Goal: Task Accomplishment & Management: Manage account settings

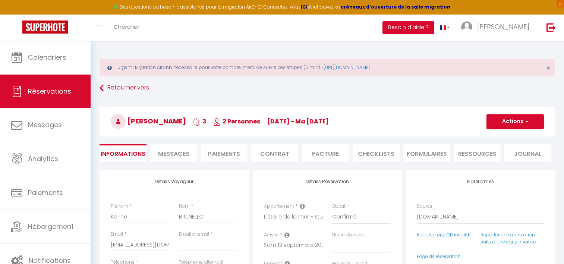
select select "70841"
select select
select select "14"
select select "2"
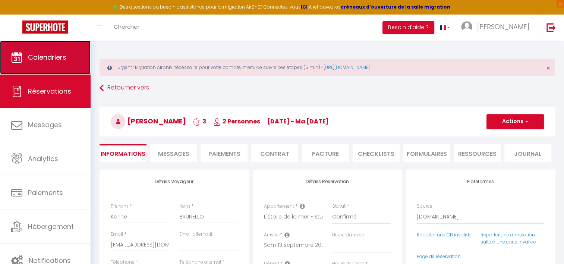
click at [55, 67] on link "Calendriers" at bounding box center [45, 58] width 91 height 34
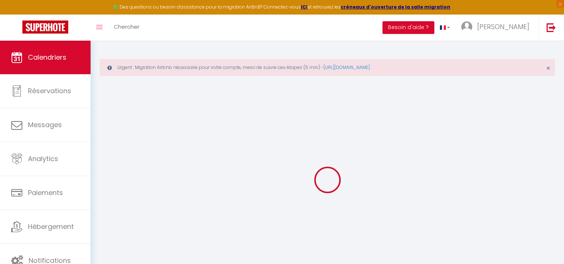
select select
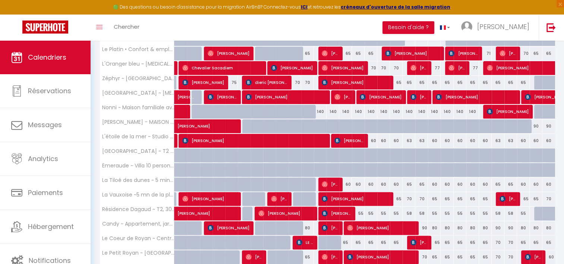
scroll to position [200, 0]
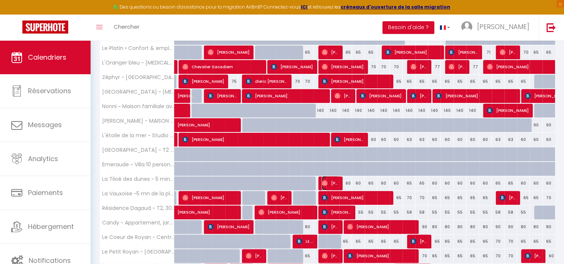
click at [336, 184] on span "[PERSON_NAME]" at bounding box center [330, 183] width 17 height 14
select select "OK"
select select "0"
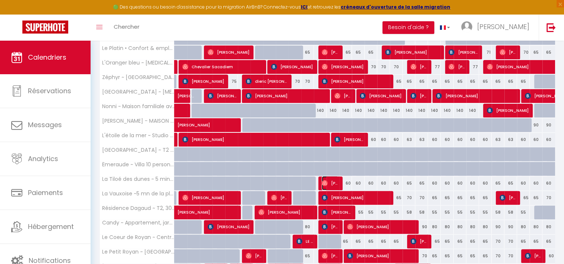
select select "1"
select select
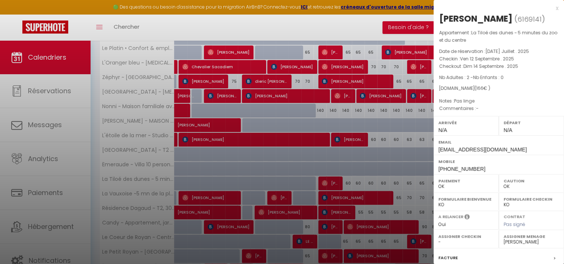
drag, startPoint x: 331, startPoint y: 167, endPoint x: 285, endPoint y: 89, distance: 90.1
click at [285, 89] on div at bounding box center [282, 132] width 564 height 264
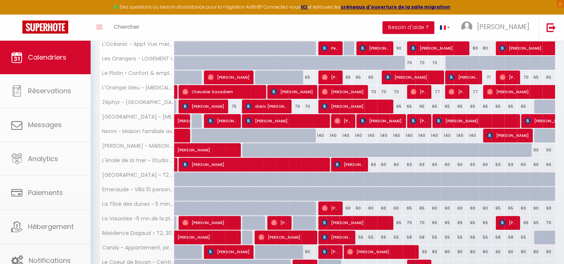
scroll to position [162, 0]
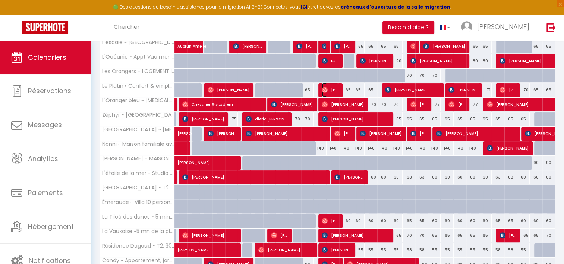
click at [330, 88] on span "[PERSON_NAME]" at bounding box center [330, 90] width 17 height 14
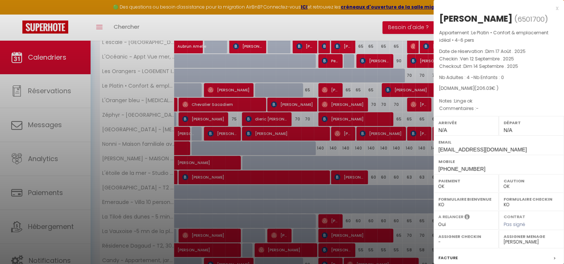
click at [374, 131] on div at bounding box center [282, 132] width 564 height 264
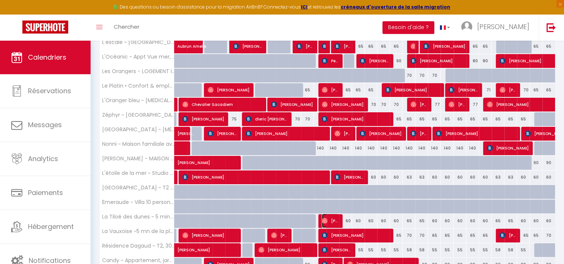
click at [327, 220] on img at bounding box center [325, 221] width 6 height 6
select select "37601"
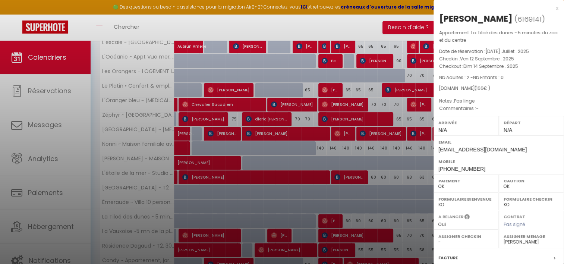
click at [333, 156] on div at bounding box center [282, 132] width 564 height 264
